Goal: Information Seeking & Learning: Learn about a topic

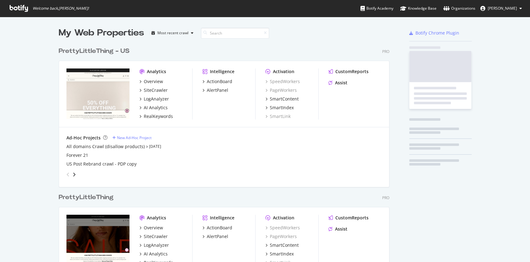
scroll to position [285, 329]
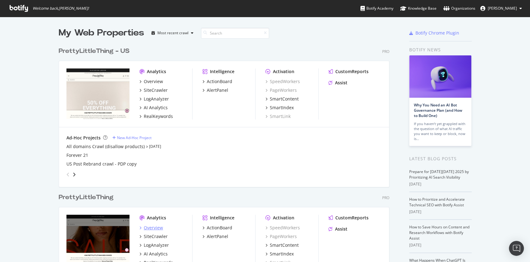
click at [155, 227] on div "Overview" at bounding box center [153, 227] width 19 height 6
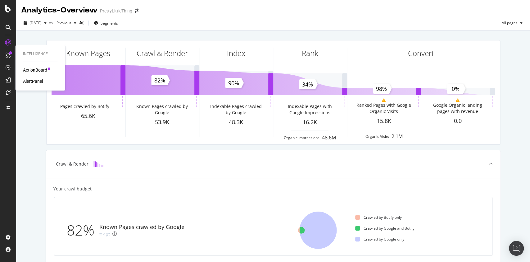
click at [25, 71] on div "ActionBoard" at bounding box center [35, 70] width 24 height 6
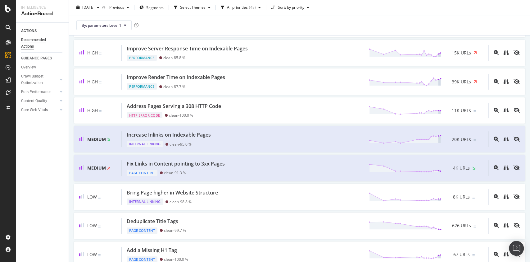
scroll to position [207, 0]
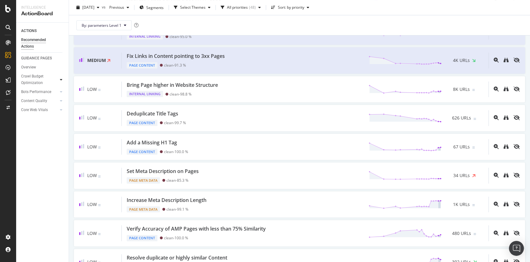
click at [61, 79] on icon at bounding box center [61, 80] width 2 height 4
click at [40, 91] on div "Landing Page Crawled" at bounding box center [41, 95] width 35 height 13
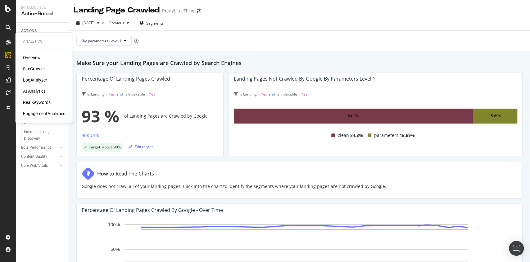
click at [35, 92] on div "AI Analytics" at bounding box center [34, 91] width 23 height 6
click at [35, 77] on div "LogAnalyzer" at bounding box center [35, 80] width 24 height 6
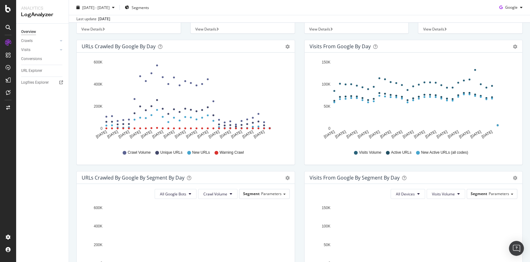
scroll to position [166, 0]
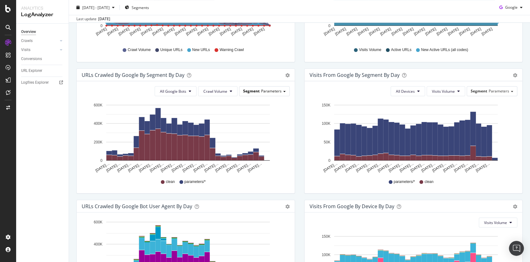
click at [273, 93] on div "Segment Parameters" at bounding box center [264, 90] width 50 height 9
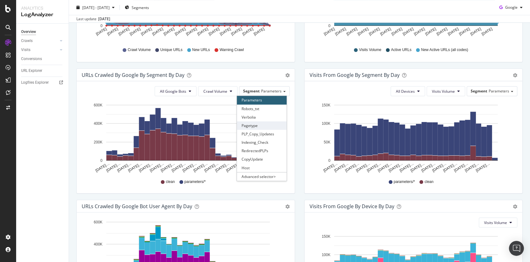
click at [261, 124] on div "Pagetype" at bounding box center [262, 125] width 50 height 8
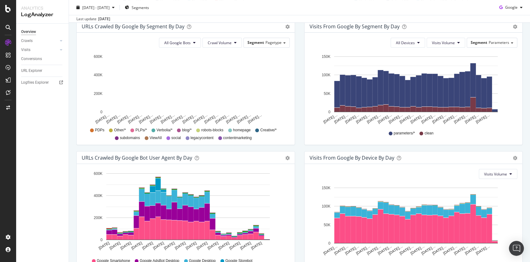
scroll to position [173, 0]
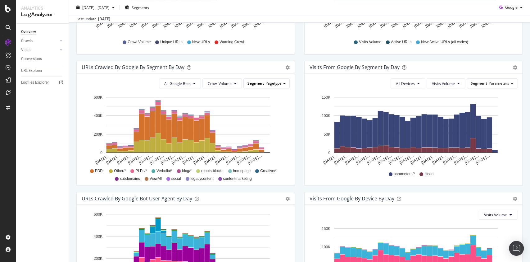
click at [272, 84] on span "Pagetype" at bounding box center [274, 82] width 16 height 5
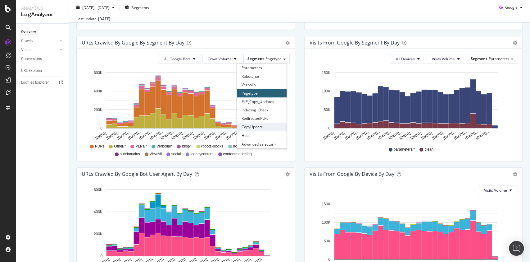
scroll to position [215, 0]
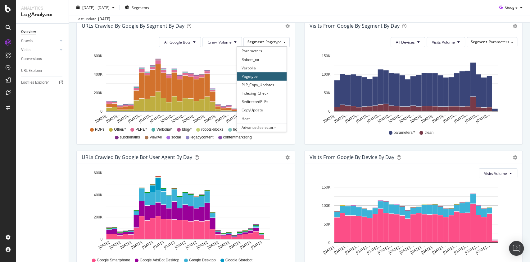
click at [293, 105] on div "URLs Crawled by Google By Segment By Day Timeline (by Value) Table All Google B…" at bounding box center [186, 84] width 228 height 131
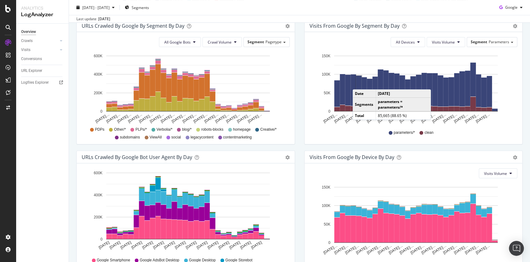
scroll to position [49, 0]
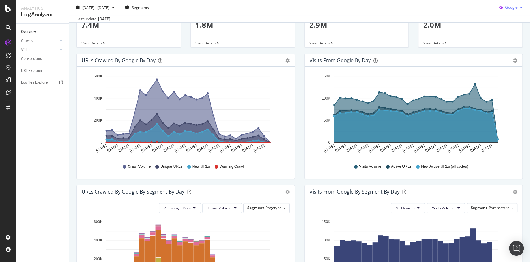
click at [497, 9] on icon "button" at bounding box center [501, 7] width 8 height 9
click at [497, 41] on div "OpenAI" at bounding box center [504, 42] width 43 height 9
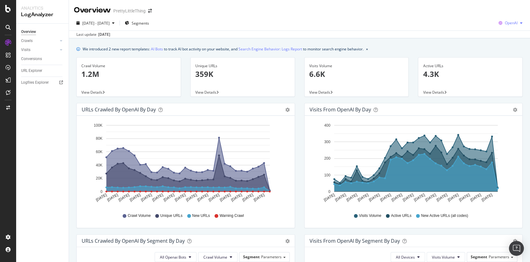
click at [505, 21] on span "OpenAI" at bounding box center [511, 22] width 13 height 5
click at [499, 44] on span "Bing" at bounding box center [509, 47] width 23 height 6
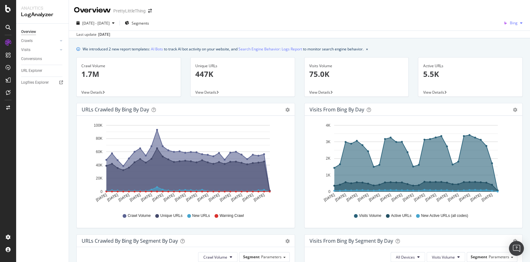
click at [510, 21] on span "Bing" at bounding box center [514, 22] width 8 height 5
click at [413, 87] on div "Active URLs 5.5K View Details" at bounding box center [470, 80] width 114 height 46
click at [510, 28] on button "Bing" at bounding box center [513, 23] width 24 height 10
click at [502, 39] on div "Google" at bounding box center [506, 35] width 43 height 9
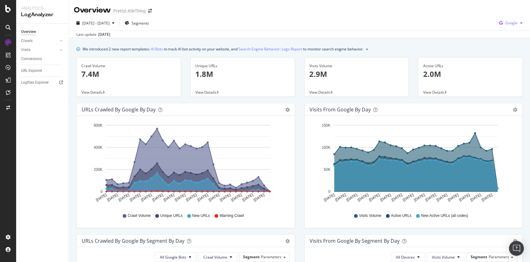
click at [505, 23] on span "Google" at bounding box center [511, 22] width 12 height 5
click at [498, 47] on span "Bing" at bounding box center [509, 47] width 23 height 6
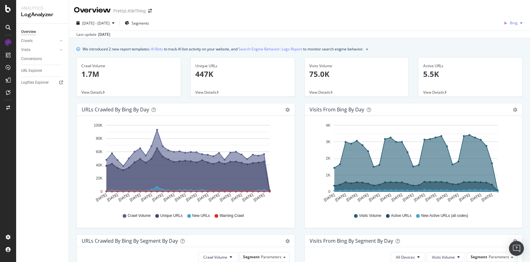
click at [509, 20] on div "Bing" at bounding box center [513, 22] width 24 height 9
click at [502, 37] on span "Google" at bounding box center [511, 36] width 23 height 6
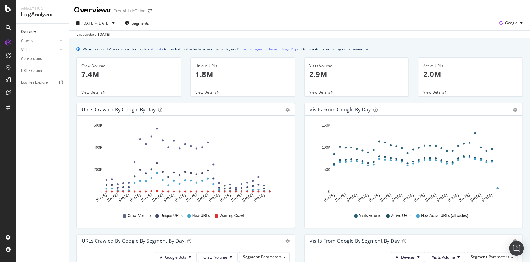
scroll to position [83, 0]
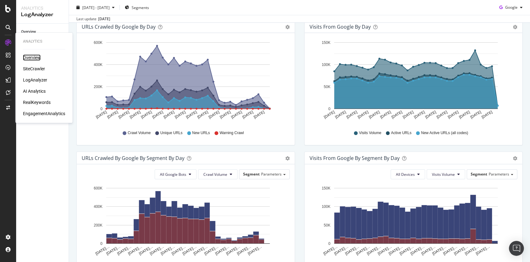
click at [31, 58] on div "Overview" at bounding box center [32, 57] width 18 height 6
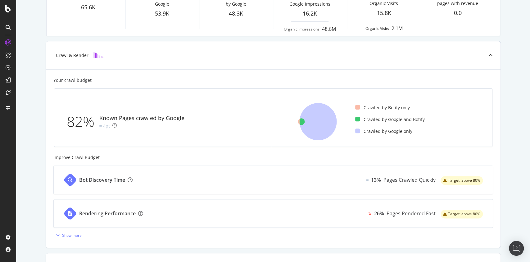
scroll to position [166, 0]
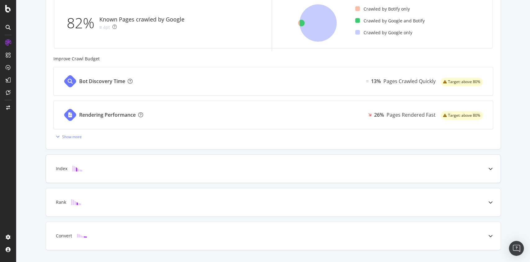
click at [331, 165] on div "Index" at bounding box center [263, 168] width 430 height 6
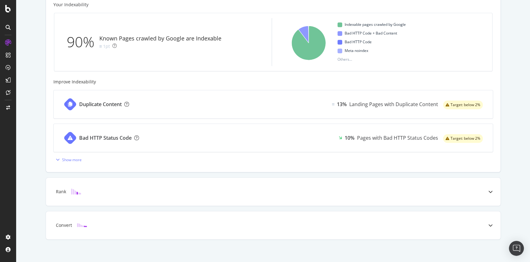
scroll to position [221, 0]
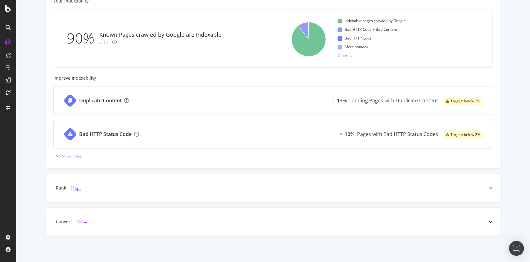
click at [426, 185] on div "Rank" at bounding box center [263, 188] width 430 height 6
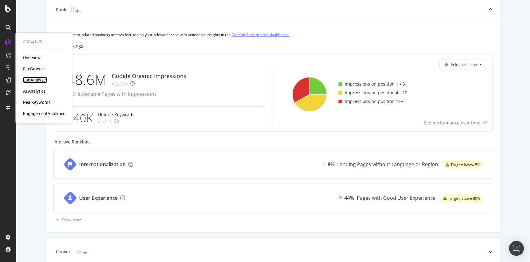
click at [42, 81] on div "LogAnalyzer" at bounding box center [35, 80] width 24 height 6
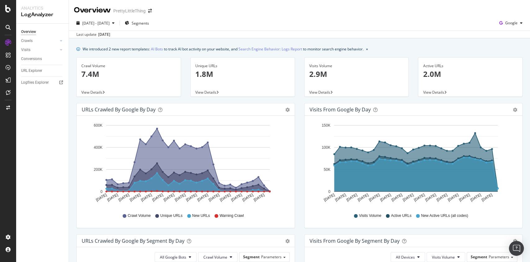
click at [230, 217] on span "Warning Crawl" at bounding box center [232, 215] width 24 height 5
click at [253, 50] on link "Search Engine Behavior: Logs Report" at bounding box center [271, 49] width 64 height 7
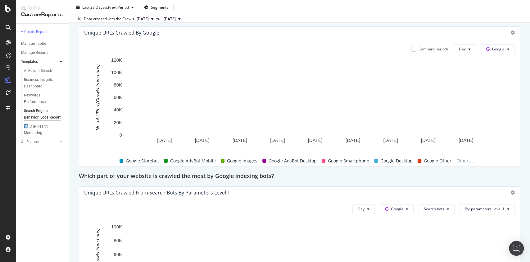
scroll to position [373, 0]
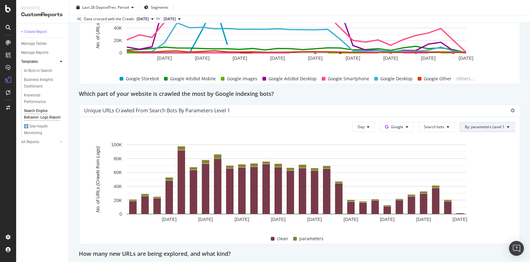
click at [484, 125] on span "By: parameters Level 1" at bounding box center [485, 126] width 40 height 5
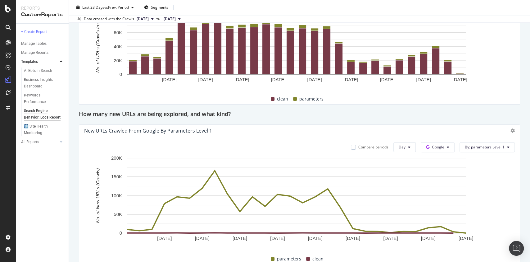
scroll to position [538, 0]
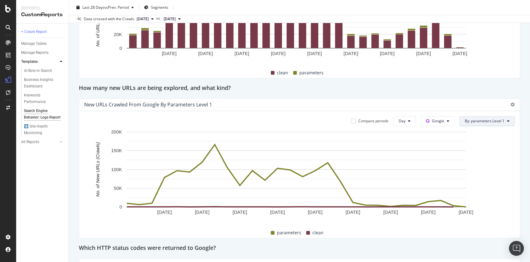
click at [479, 117] on button "By: parameters Level 1" at bounding box center [487, 121] width 55 height 10
click at [475, 144] on div "Select a Segment" at bounding box center [469, 143] width 77 height 10
click at [476, 153] on span "Segments" at bounding box center [475, 154] width 17 height 5
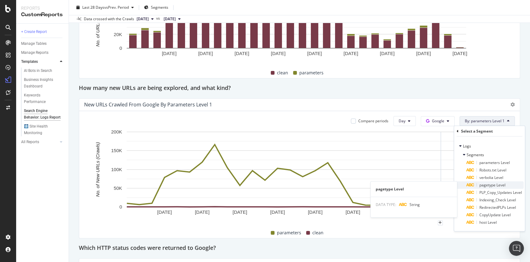
click at [503, 183] on span "pagetype Level" at bounding box center [492, 184] width 26 height 5
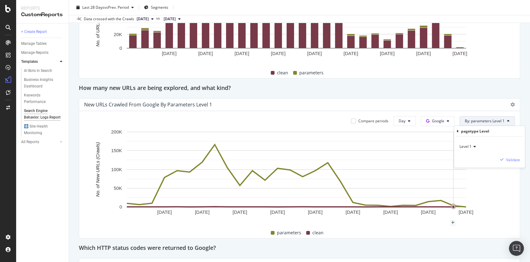
click at [477, 147] on div "Level 1" at bounding box center [489, 146] width 61 height 10
click at [365, 98] on div "New URLs Crawled from Google by parameters Level 1" at bounding box center [299, 104] width 441 height 12
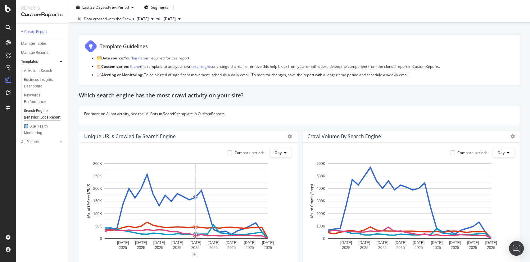
scroll to position [0, 0]
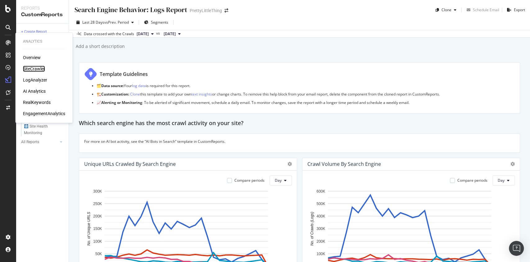
click at [28, 66] on div "SiteCrawler" at bounding box center [34, 69] width 22 height 6
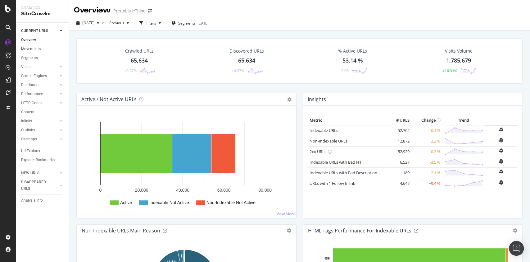
click at [35, 49] on div "Movements" at bounding box center [31, 49] width 20 height 7
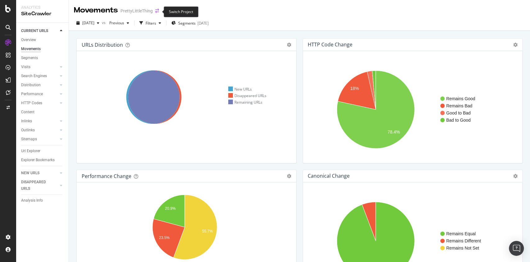
click at [155, 12] on icon "arrow-right-arrow-left" at bounding box center [157, 11] width 4 height 4
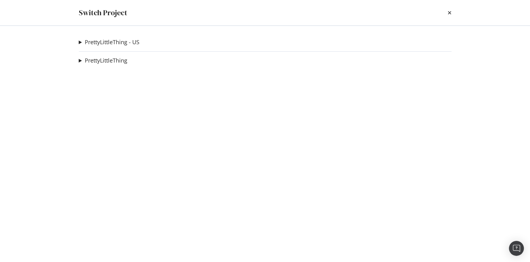
click at [119, 56] on div "PrettyLittleThing - US All domains Crawl (disallow products) Ad-Hoc Project For…" at bounding box center [265, 144] width 398 height 236
click at [120, 58] on link "PrettyLittleThing" at bounding box center [106, 60] width 43 height 7
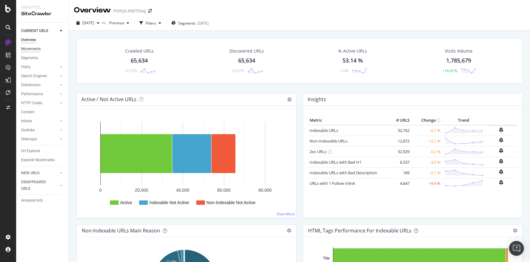
click at [30, 50] on div "Movements" at bounding box center [31, 49] width 20 height 7
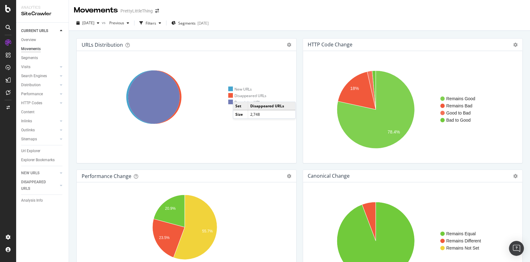
click at [239, 95] on div "Disappeared URLs" at bounding box center [247, 95] width 38 height 5
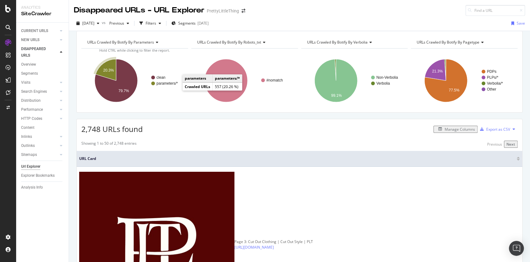
click at [176, 85] on text "parameters/*" at bounding box center [167, 83] width 21 height 4
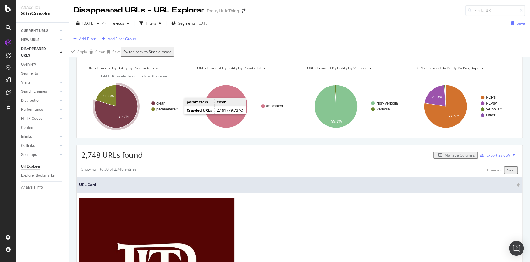
click at [162, 105] on text "clean" at bounding box center [161, 103] width 9 height 4
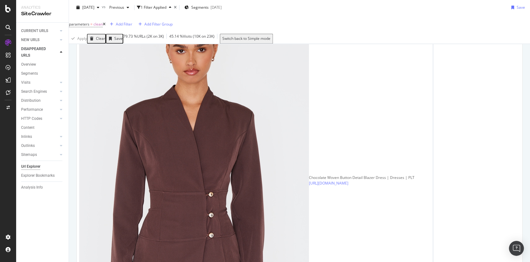
scroll to position [497, 0]
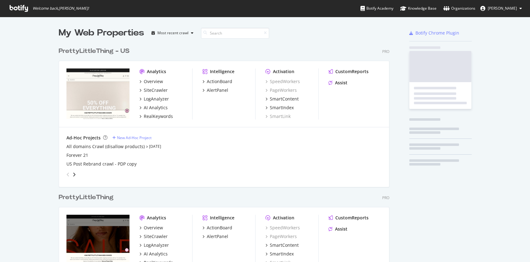
scroll to position [285, 329]
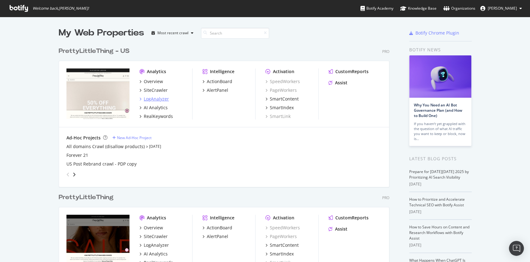
click at [148, 101] on div "LogAnalyzer" at bounding box center [156, 99] width 25 height 6
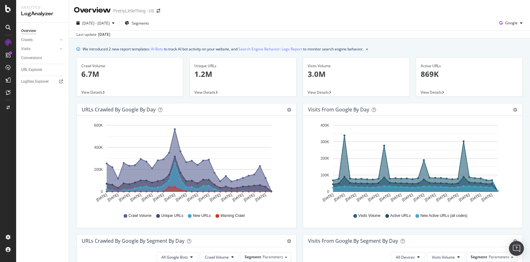
click at [77, 48] on icon "info banner" at bounding box center [78, 49] width 4 height 4
click at [158, 48] on link "AI Bots" at bounding box center [157, 49] width 12 height 7
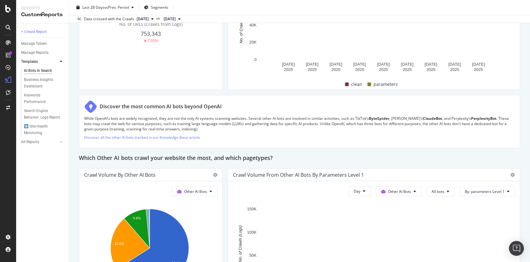
scroll to position [667, 0]
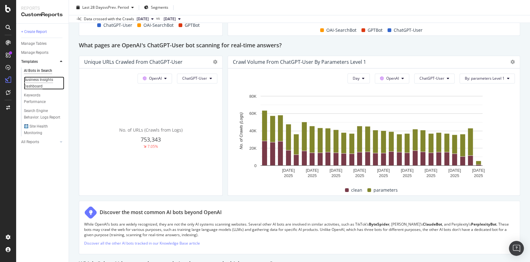
click at [39, 84] on div "Business Insights Dashboard" at bounding box center [42, 82] width 36 height 13
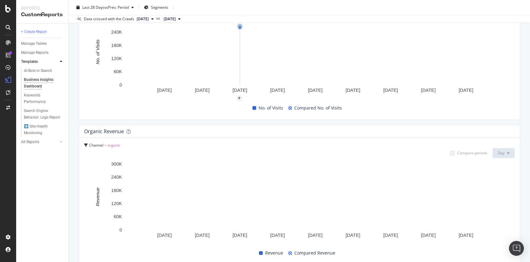
scroll to position [667, 0]
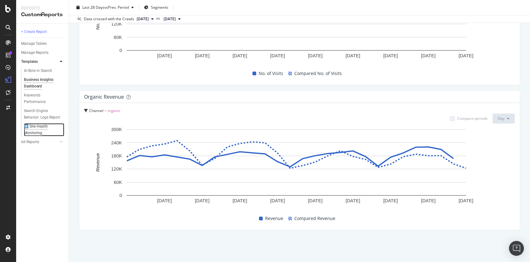
click at [43, 127] on div "🩻 Site Health Monitoring" at bounding box center [41, 129] width 35 height 13
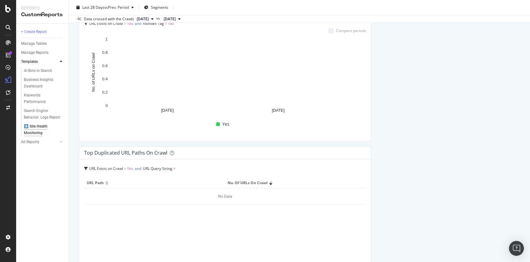
scroll to position [2026, 0]
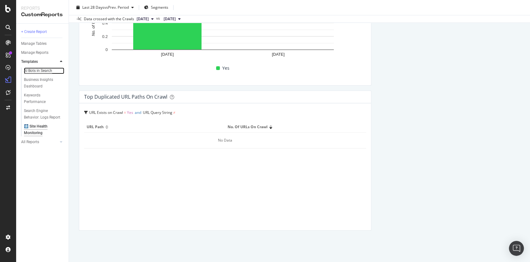
click at [40, 71] on div "AI Bots in Search" at bounding box center [38, 70] width 28 height 7
